Goal: Information Seeking & Learning: Learn about a topic

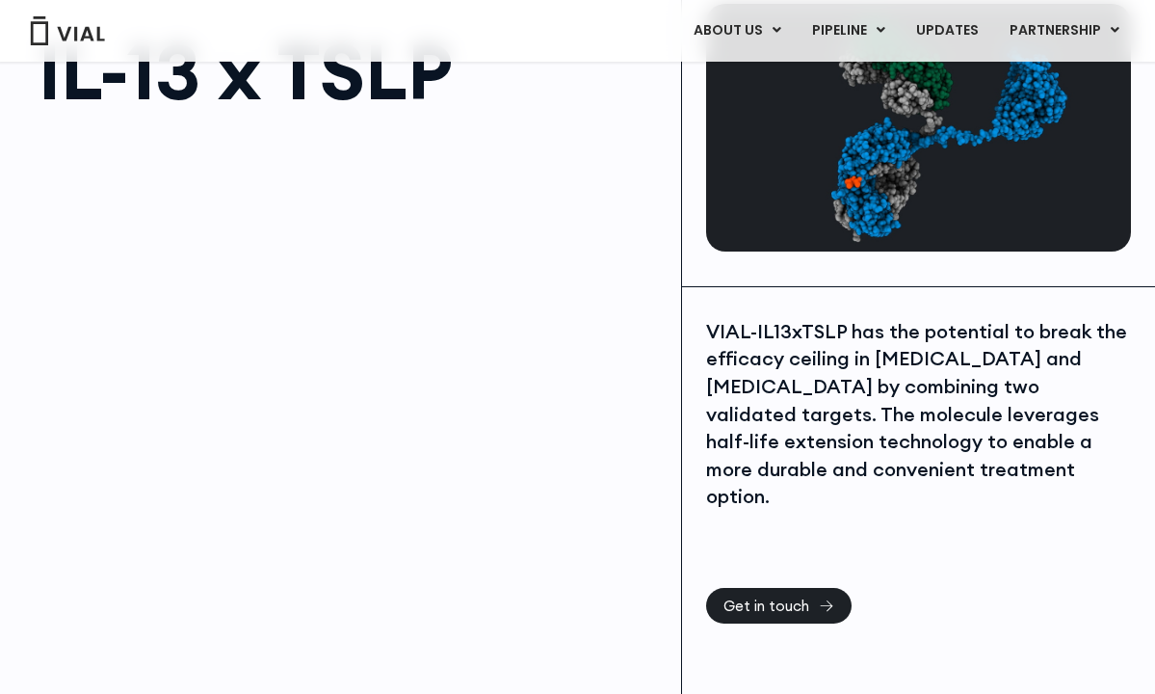
scroll to position [118, 0]
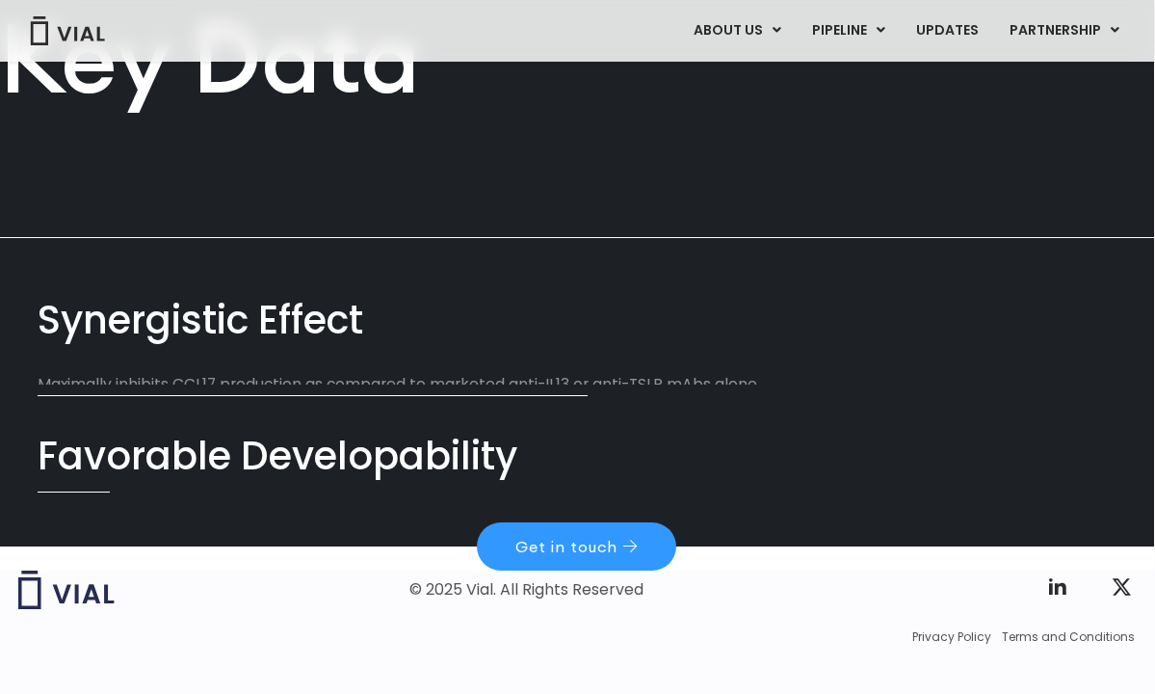
scroll to position [948, 1]
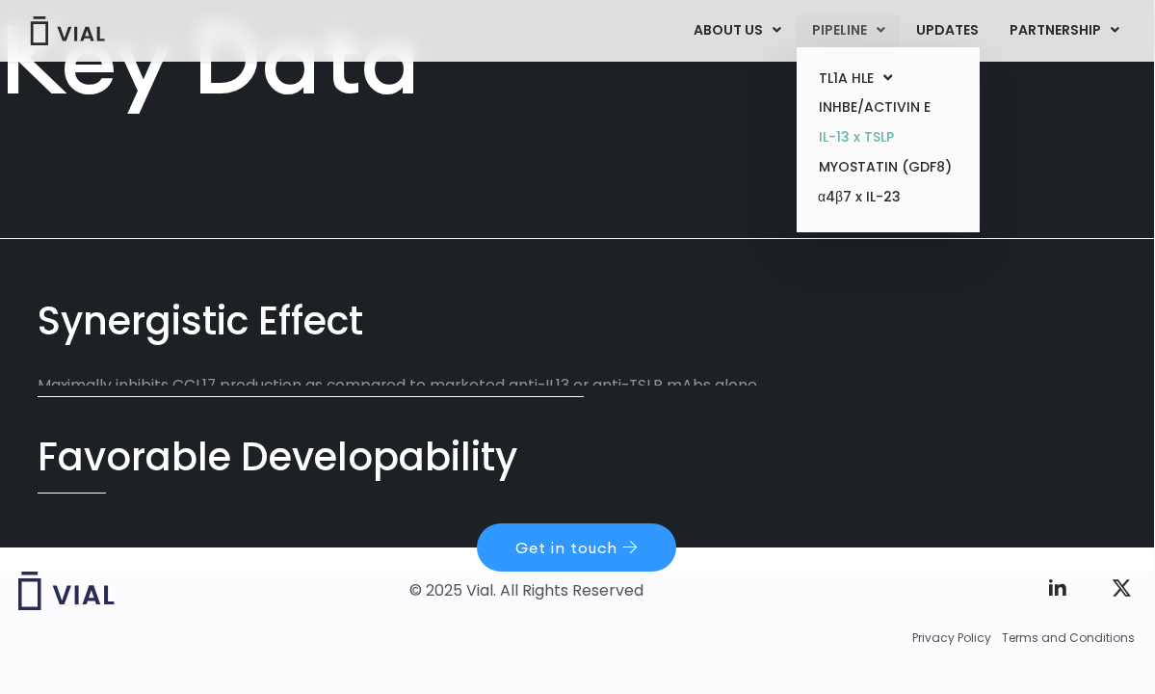
click at [886, 130] on link "IL-13 x TSLP" at bounding box center [888, 137] width 169 height 30
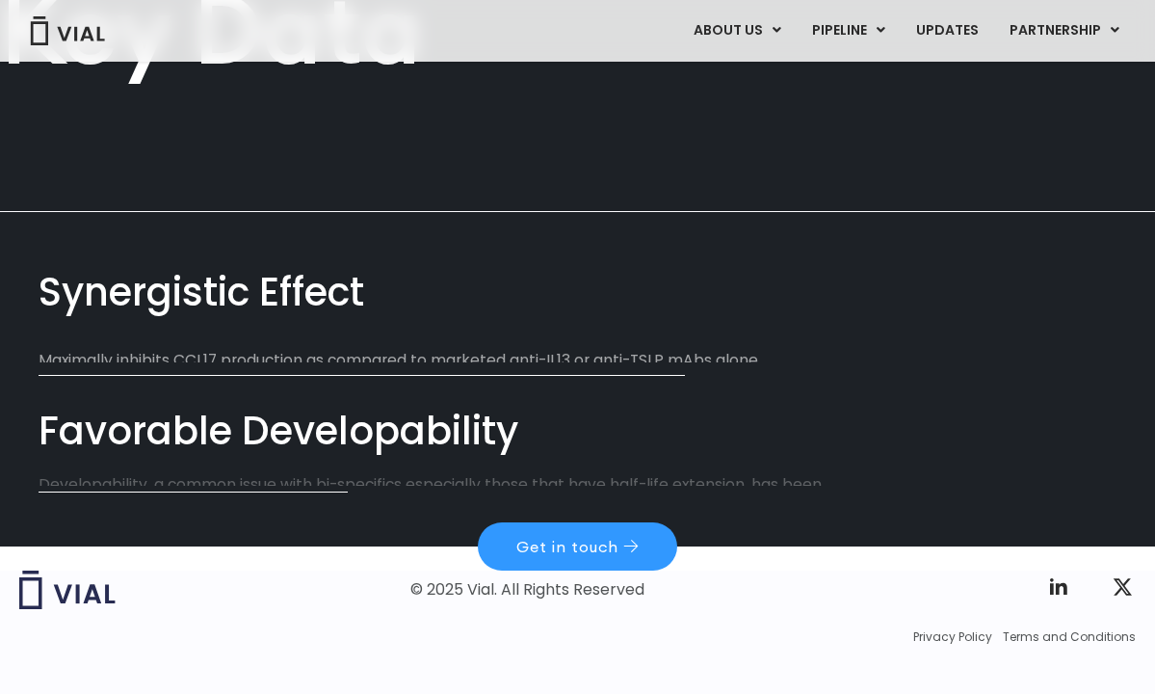
scroll to position [966, 0]
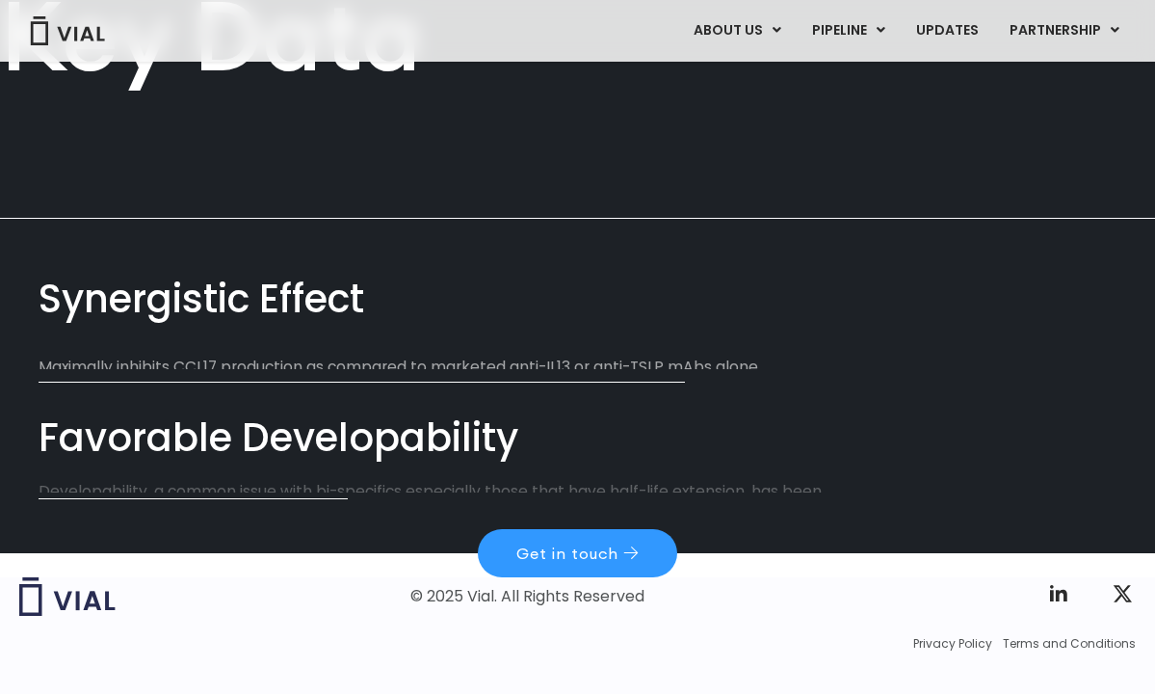
click at [294, 272] on div "Synergistic Effect" at bounding box center [578, 299] width 1078 height 55
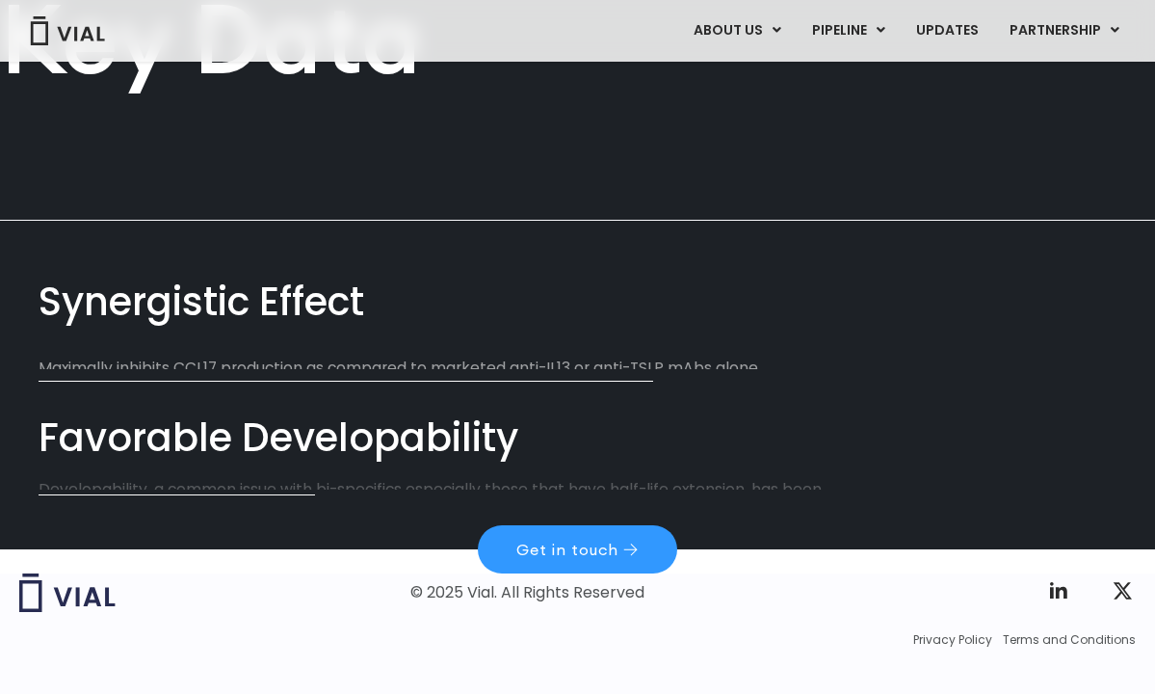
click at [285, 356] on p "Maximally inhibits CCL17 production as compared to marketed anti-IL13 or anti-T…" at bounding box center [442, 367] width 807 height 22
click at [289, 410] on div "Favorable Developability" at bounding box center [578, 437] width 1078 height 55
click at [291, 478] on p "Developability, a common issue with bi-specifics especially those that have hal…" at bounding box center [442, 500] width 807 height 45
click at [542, 525] on link "Get in touch" at bounding box center [577, 549] width 199 height 48
click at [487, 417] on div "Favorable Developability" at bounding box center [578, 437] width 1078 height 55
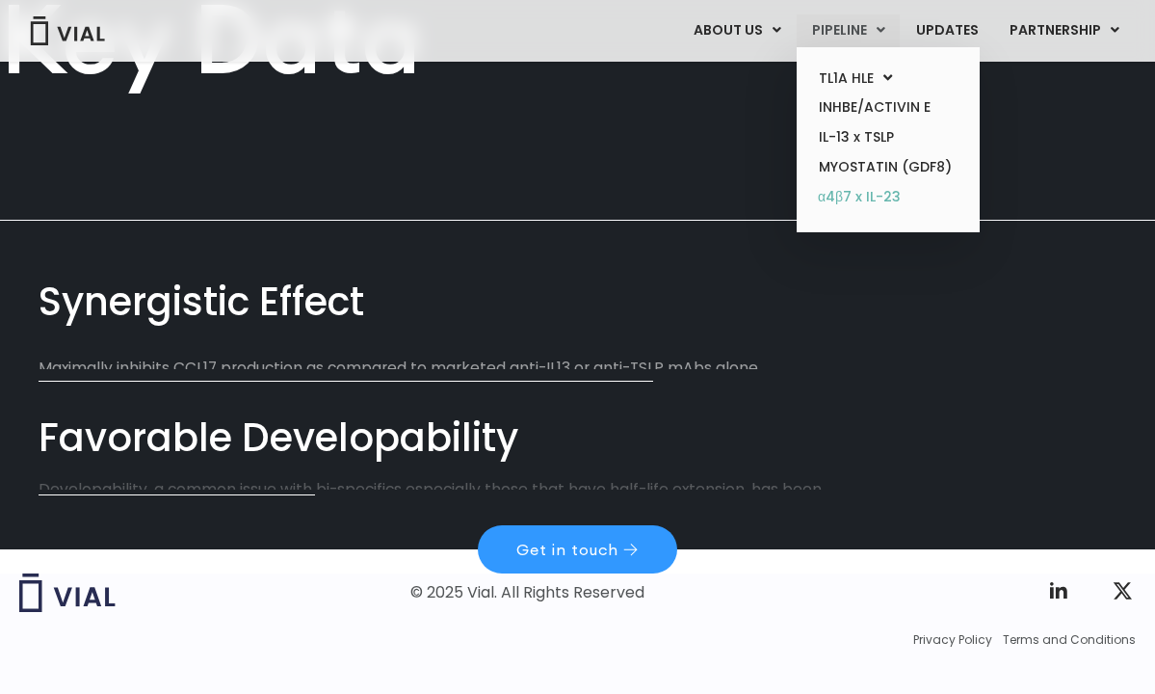
click at [853, 186] on link "α4β7 x IL-23" at bounding box center [888, 197] width 169 height 31
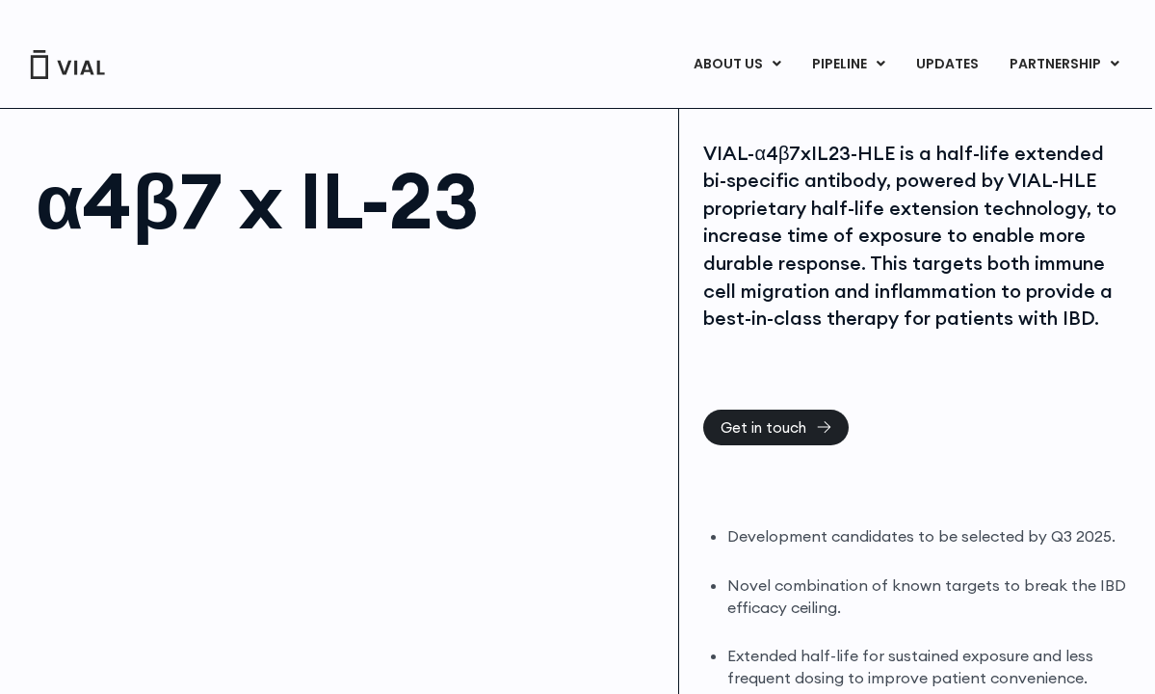
scroll to position [12, 4]
